Goal: Transaction & Acquisition: Purchase product/service

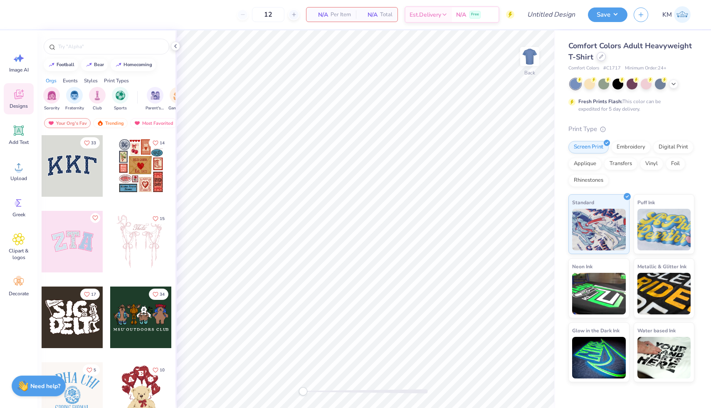
click at [596, 57] on div at bounding box center [600, 56] width 9 height 9
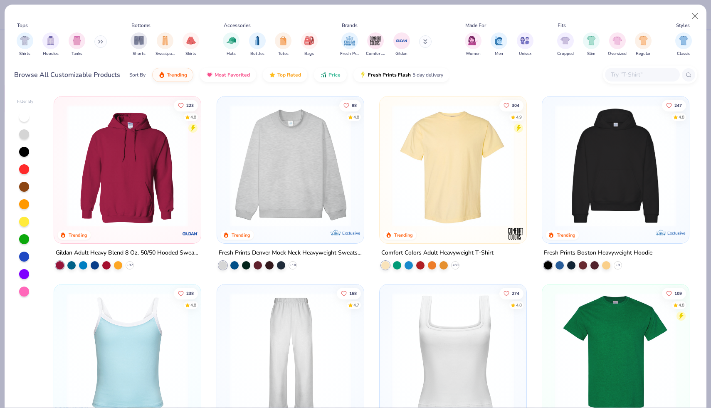
click at [633, 74] on input "text" at bounding box center [642, 75] width 64 height 10
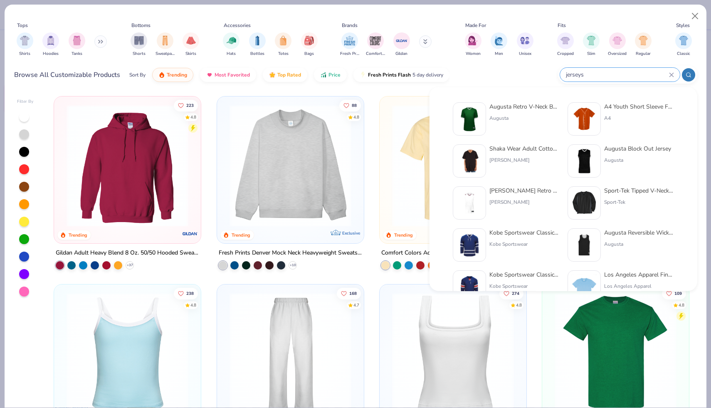
type input "jerseys"
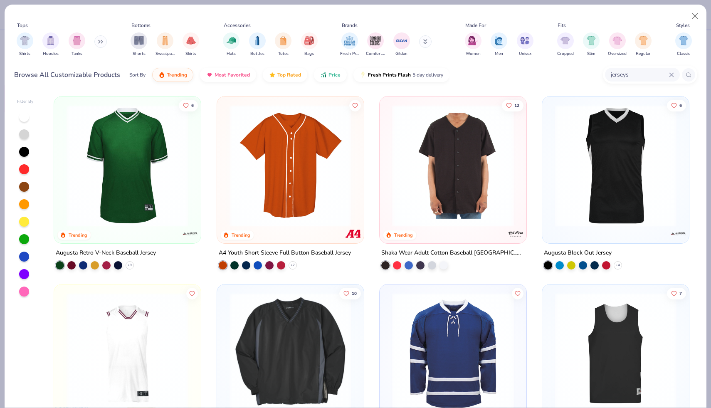
click at [458, 210] on img at bounding box center [453, 166] width 130 height 122
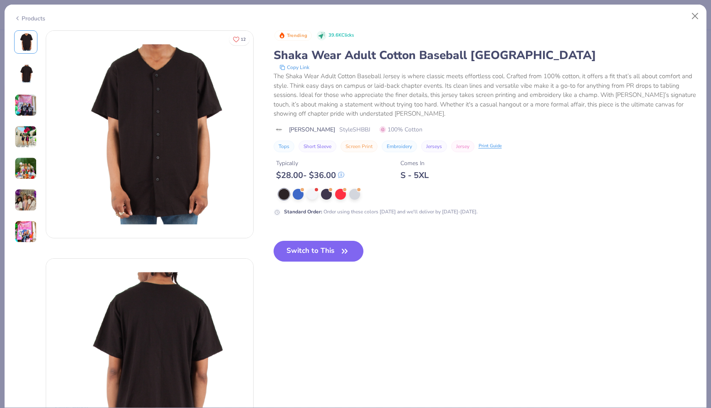
click at [32, 106] on img at bounding box center [26, 105] width 22 height 22
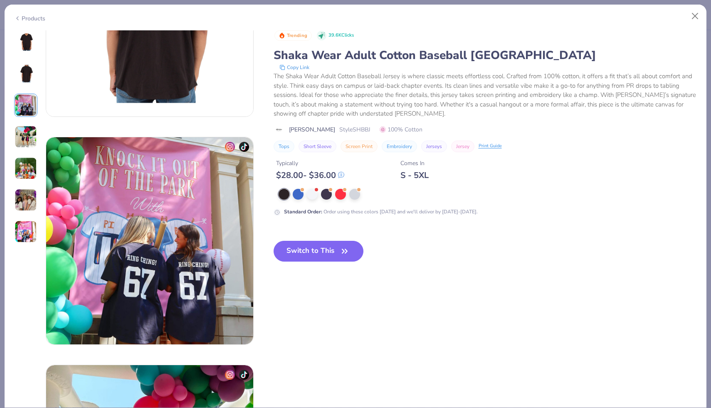
scroll to position [456, 0]
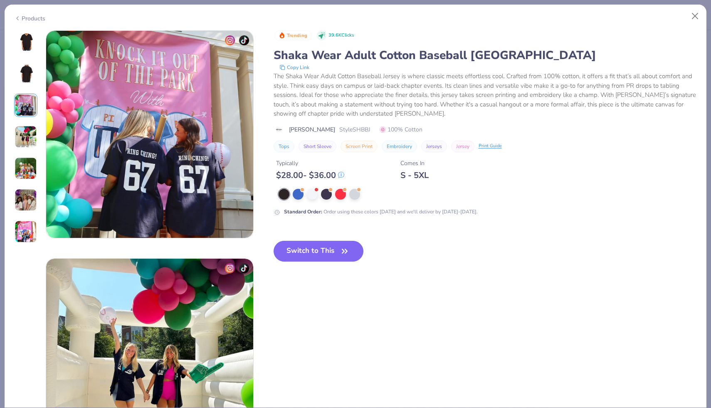
click at [30, 135] on img at bounding box center [26, 137] width 22 height 22
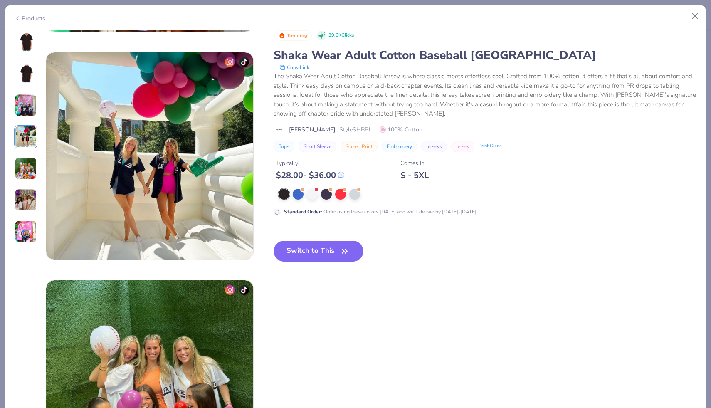
scroll to position [683, 0]
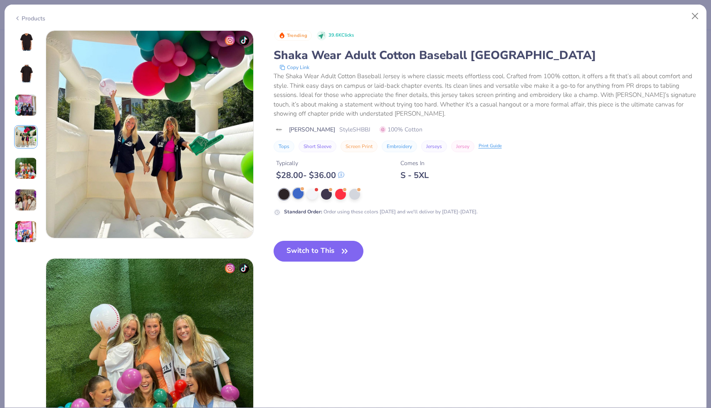
click at [299, 197] on div at bounding box center [298, 193] width 11 height 11
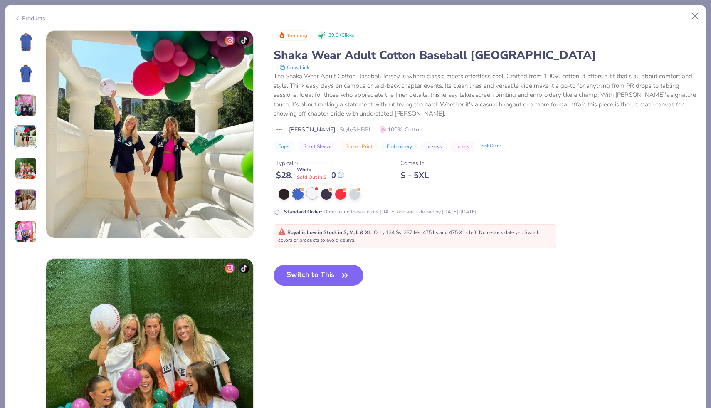
click at [309, 195] on div at bounding box center [312, 193] width 11 height 11
click at [327, 195] on div at bounding box center [326, 193] width 11 height 11
click at [337, 197] on div at bounding box center [340, 193] width 11 height 11
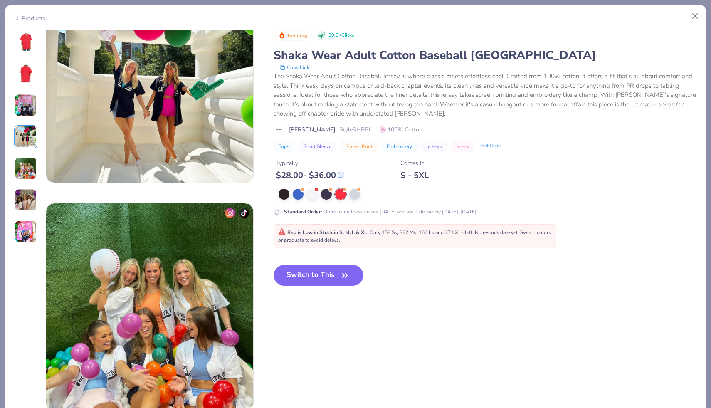
scroll to position [740, 0]
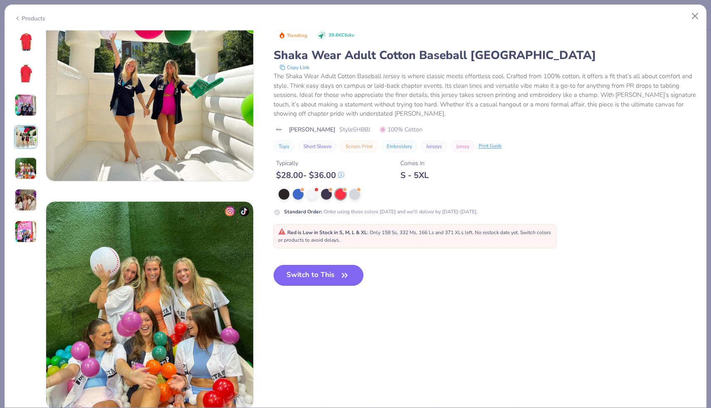
click at [306, 277] on button "Switch to This" at bounding box center [318, 275] width 90 height 21
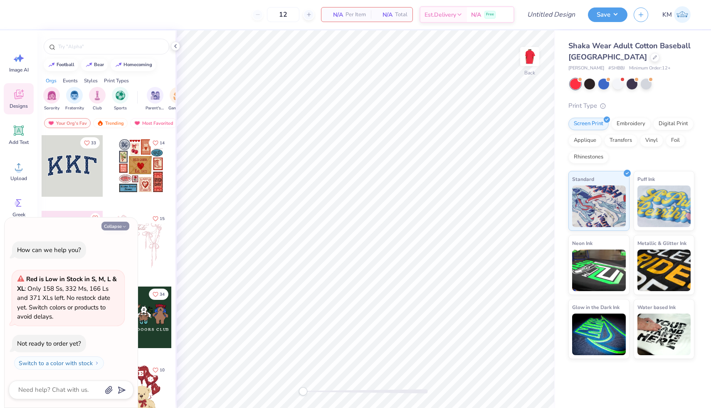
click at [115, 226] on button "Collapse" at bounding box center [115, 226] width 28 height 9
type textarea "x"
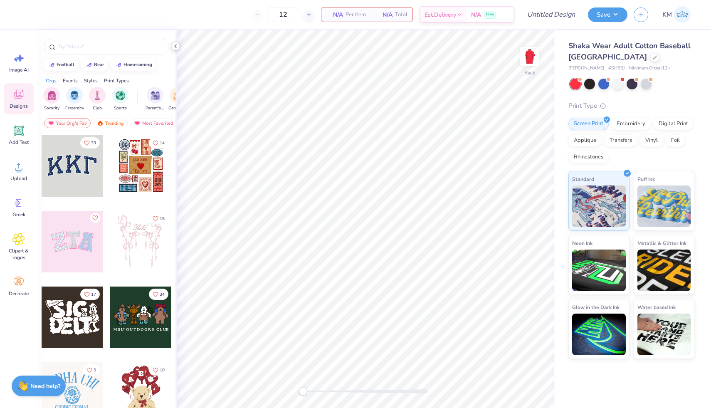
click at [176, 44] on icon at bounding box center [175, 46] width 7 height 7
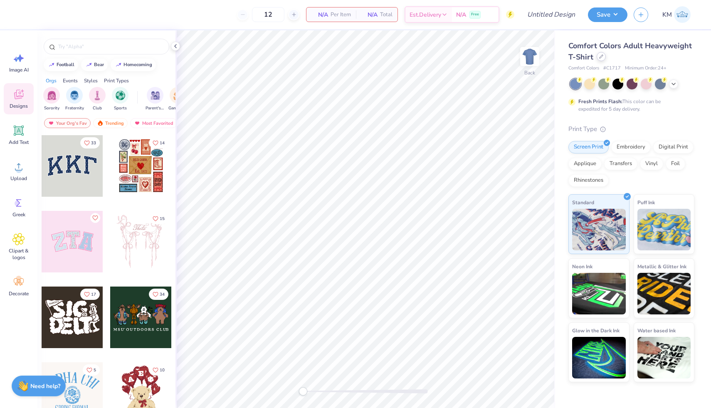
click at [596, 56] on div at bounding box center [600, 56] width 9 height 9
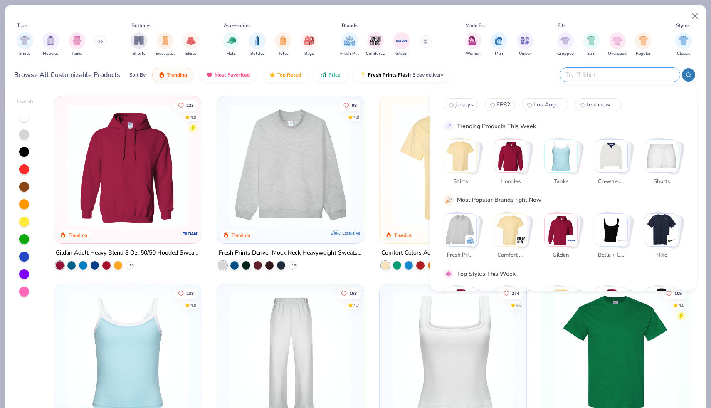
click at [617, 74] on input "text" at bounding box center [619, 75] width 109 height 10
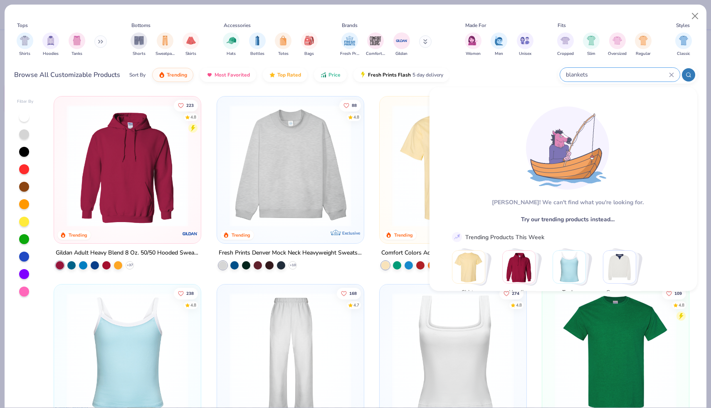
type input "blankets"
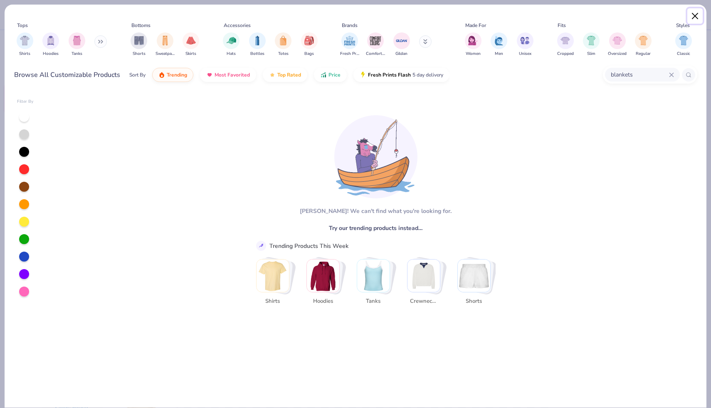
click at [696, 13] on button "Close" at bounding box center [695, 16] width 16 height 16
